Goal: Find specific page/section: Find specific page/section

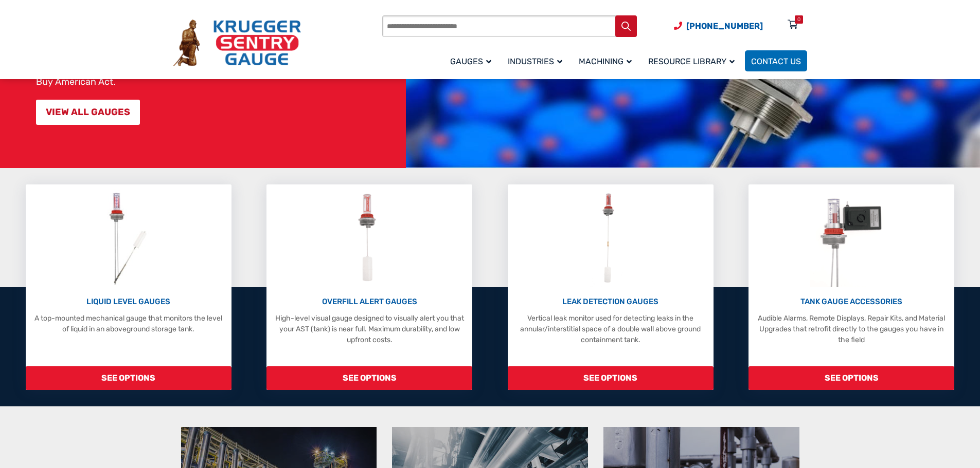
scroll to position [154, 0]
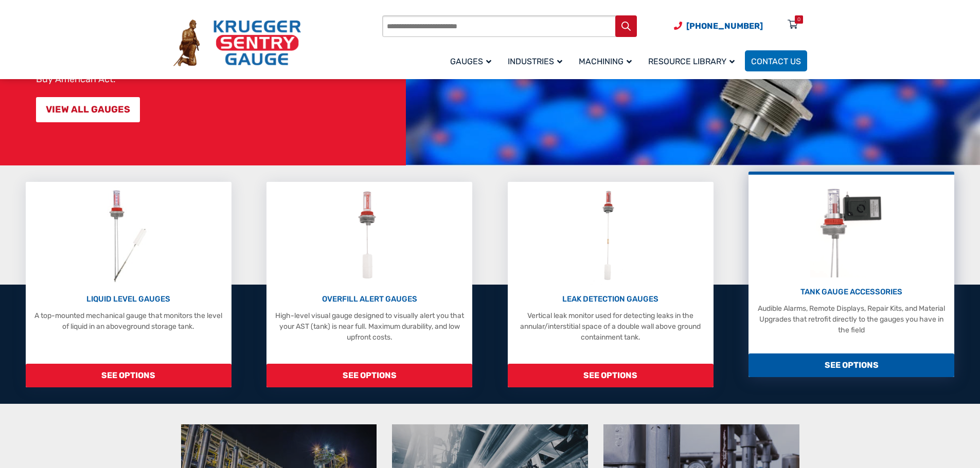
click at [875, 295] on p "TANK GAUGE ACCESSORIES" at bounding box center [850, 292] width 195 height 12
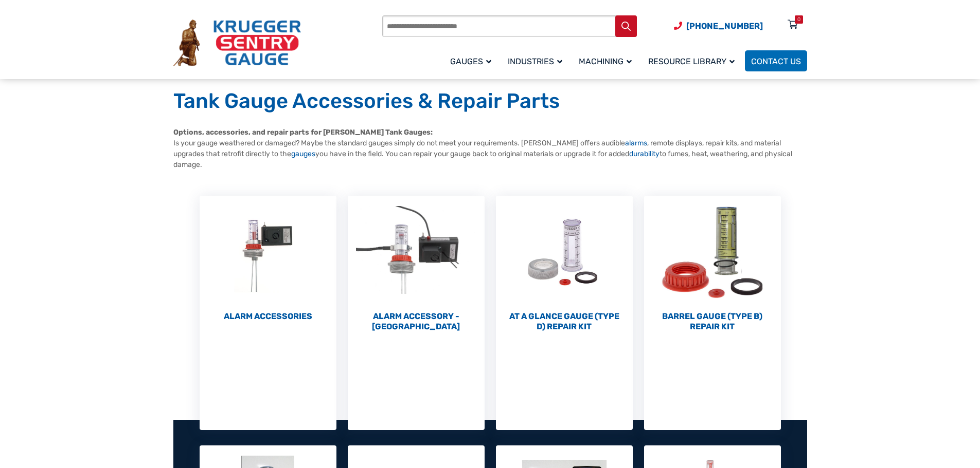
scroll to position [103, 0]
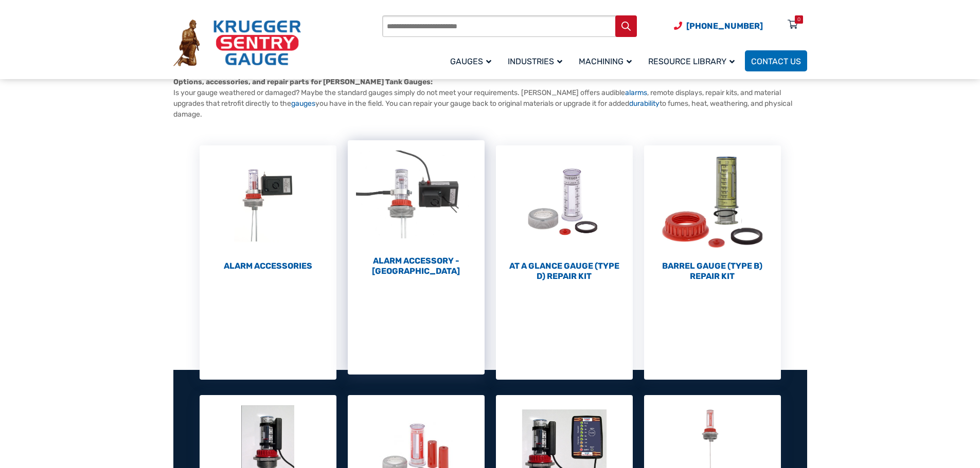
click at [417, 263] on h2 "Alarm Accessory - DC (4)" at bounding box center [416, 266] width 137 height 21
